Goal: Share content

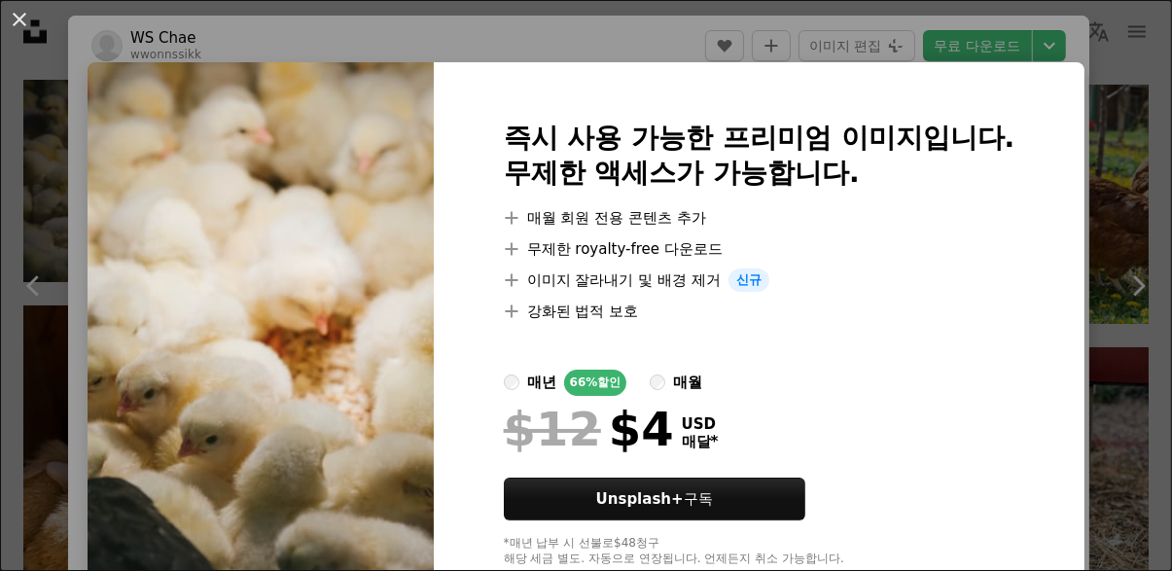
scroll to position [3, 0]
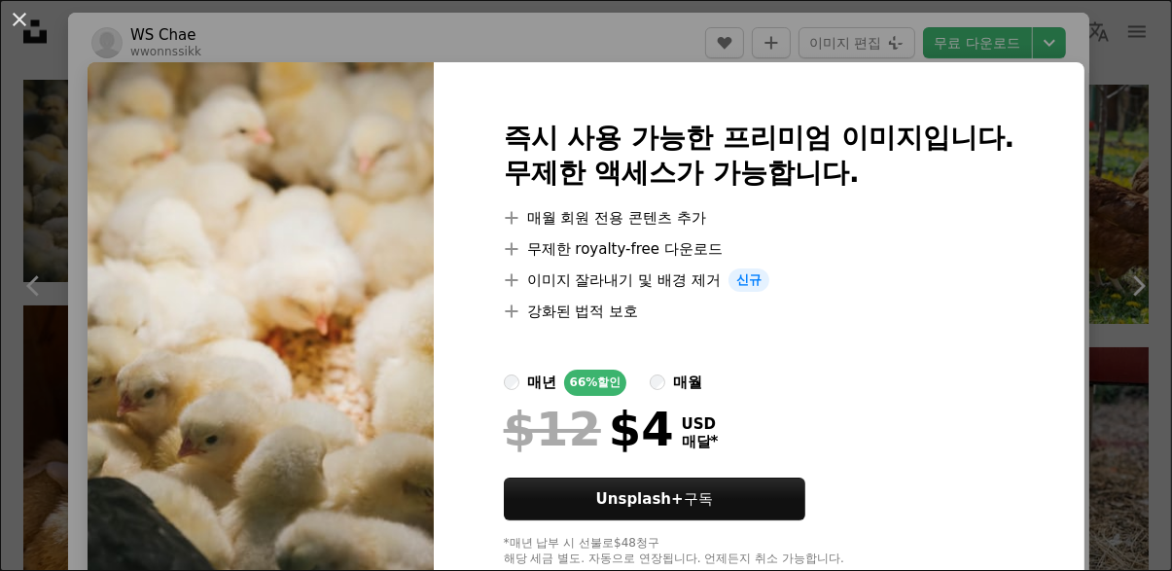
click at [222, 246] on img at bounding box center [261, 343] width 346 height 563
click at [277, 315] on img at bounding box center [261, 343] width 346 height 563
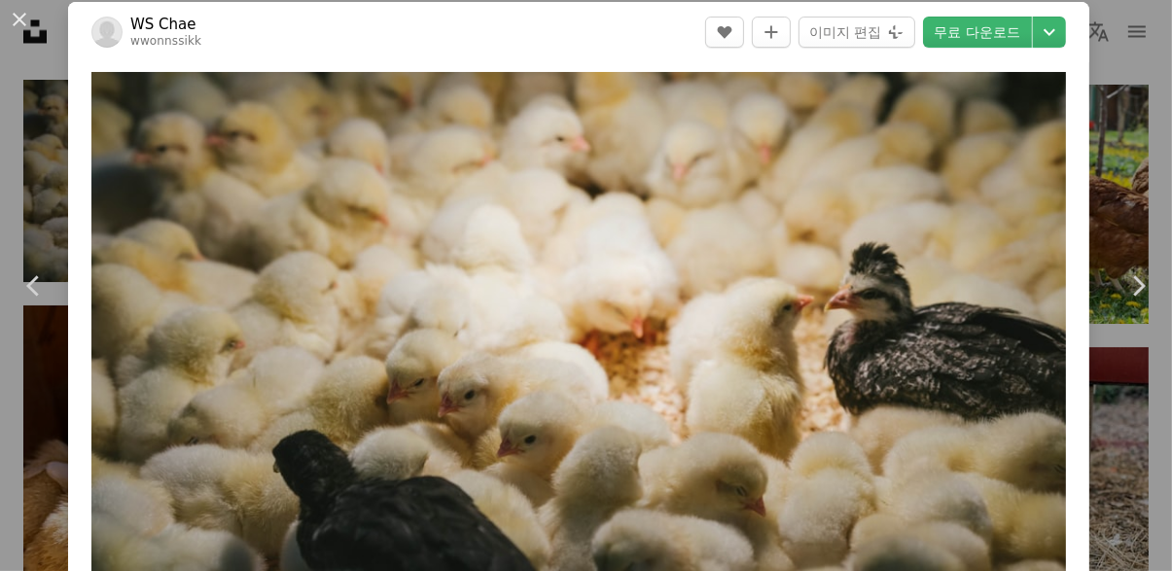
scroll to position [12, 0]
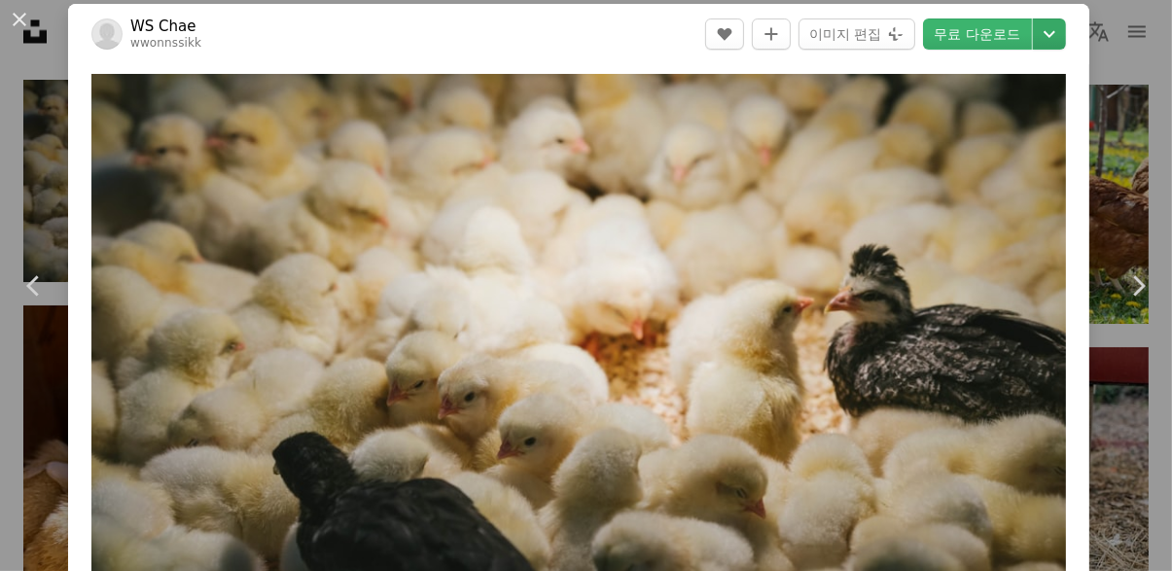
click at [1065, 39] on icon "Chevron down" at bounding box center [1049, 33] width 31 height 23
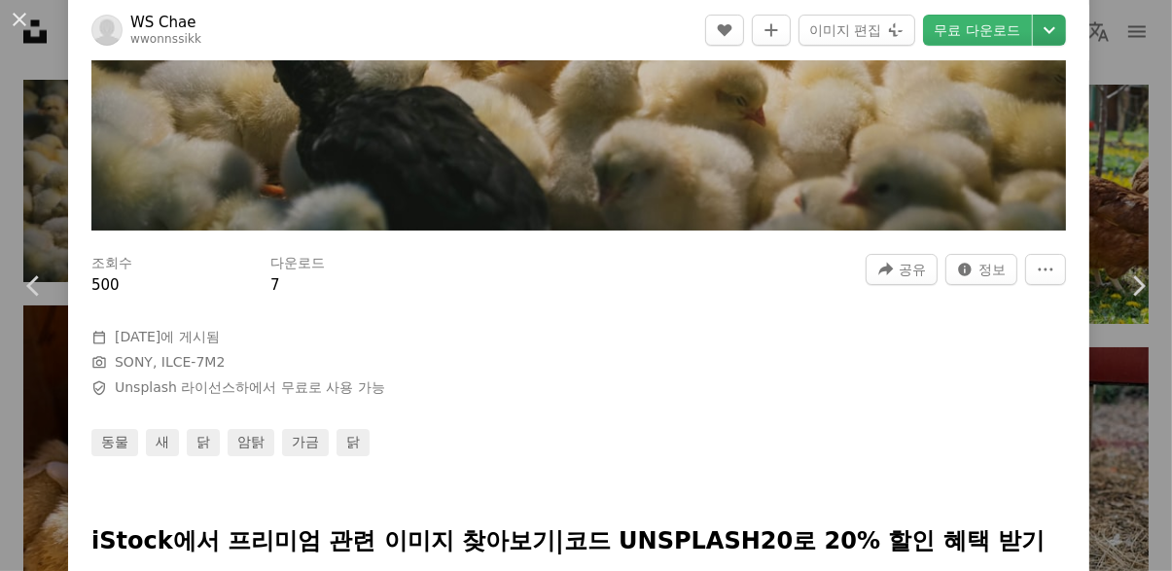
scroll to position [386, 0]
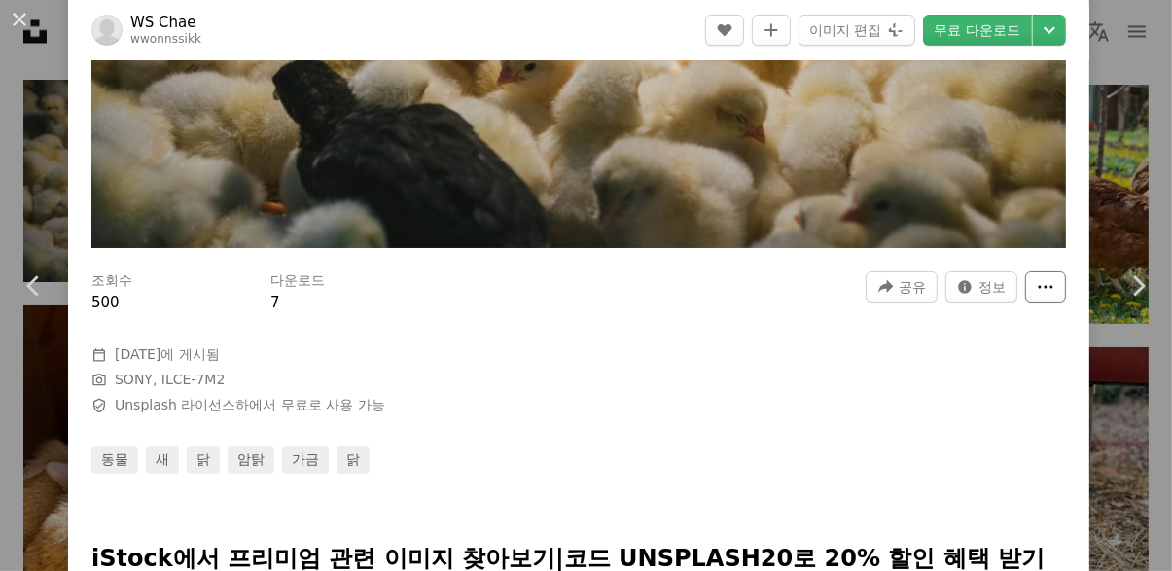
click at [1054, 296] on icon "More Actions" at bounding box center [1045, 287] width 18 height 18
click at [1002, 378] on dialog "An X shape Chevron left Chevron right WS Chae wwonnssikk A heart A plus sign 이미…" at bounding box center [586, 285] width 1172 height 571
click at [1001, 301] on span "정보" at bounding box center [991, 286] width 27 height 29
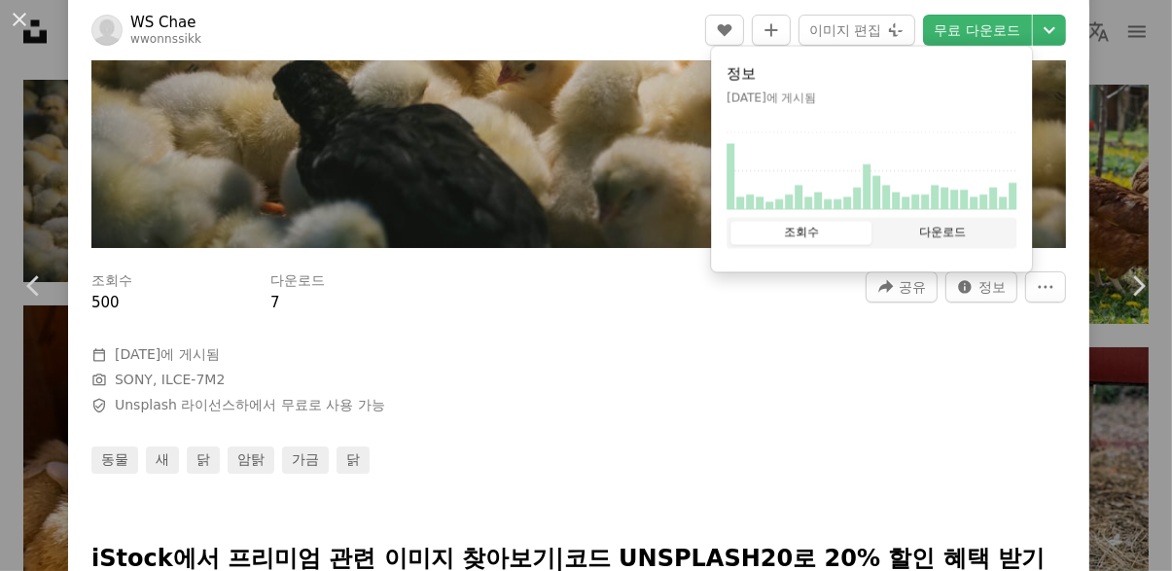
click at [957, 236] on button "다운로드" at bounding box center [941, 233] width 141 height 23
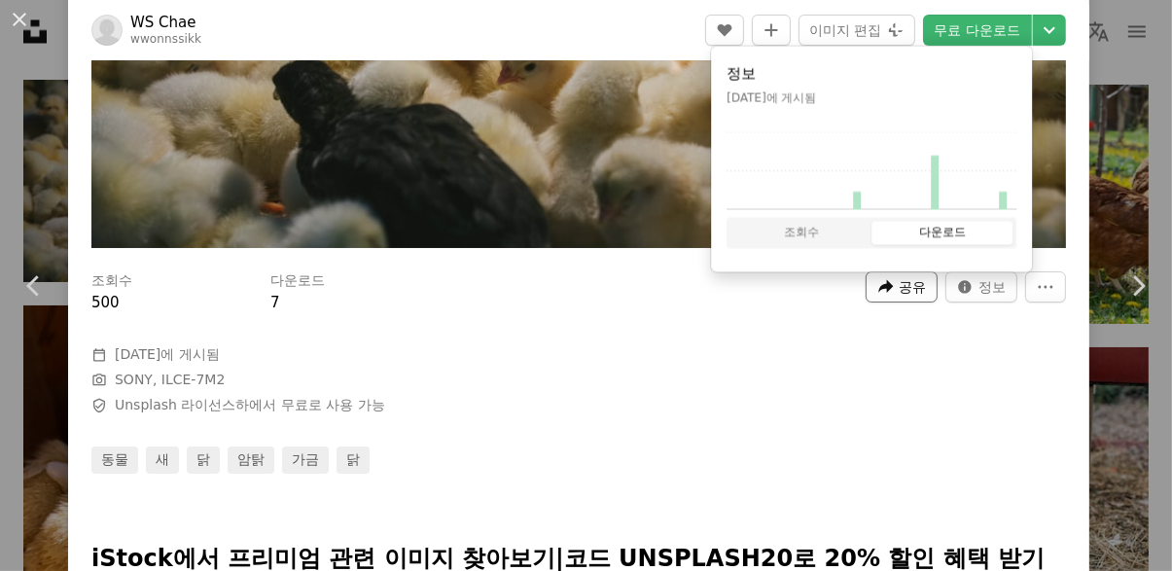
click at [926, 296] on span "공유" at bounding box center [911, 286] width 27 height 29
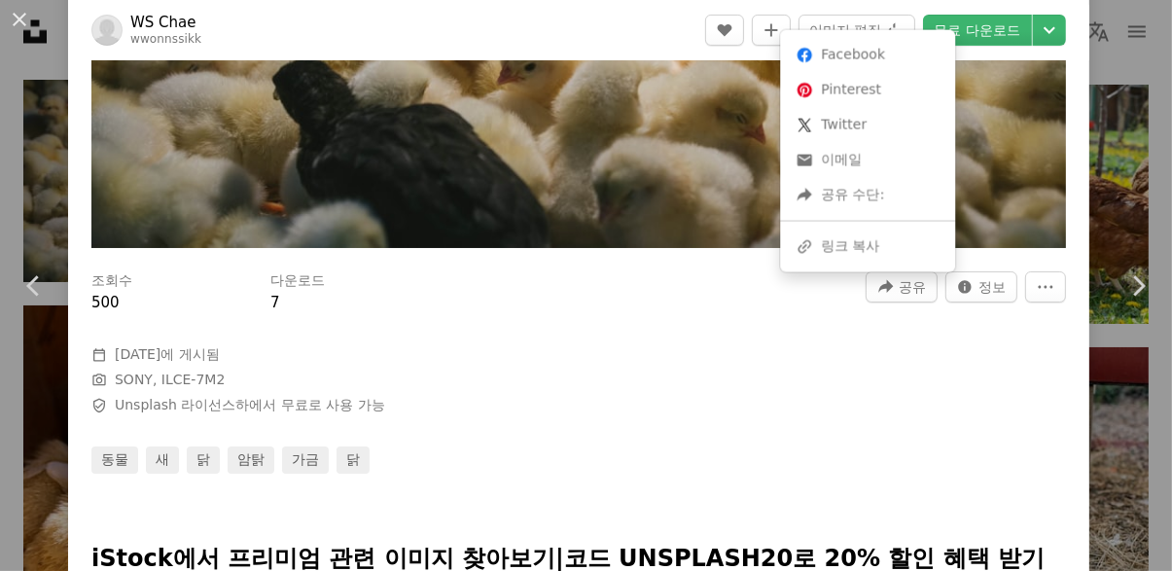
click at [920, 254] on div "A URL sharing icon (chains) 링크 복사" at bounding box center [867, 246] width 159 height 35
